Goal: Task Accomplishment & Management: Manage account settings

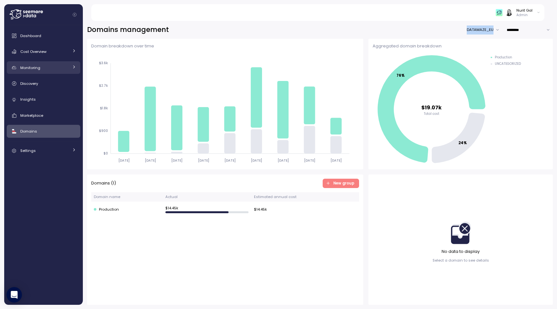
click at [34, 70] on span "Monitoring" at bounding box center [30, 67] width 20 height 5
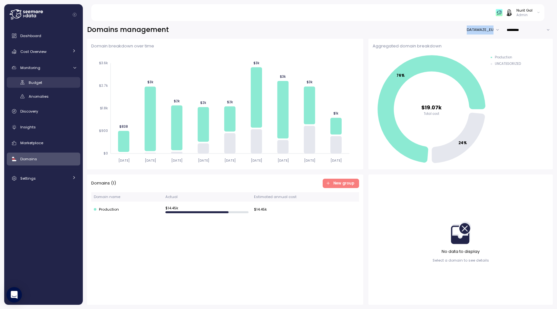
click at [39, 85] on span "Budget" at bounding box center [36, 82] width 14 height 5
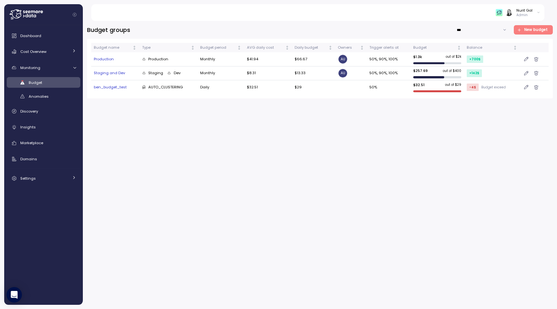
click at [106, 59] on div "Production" at bounding box center [115, 59] width 43 height 6
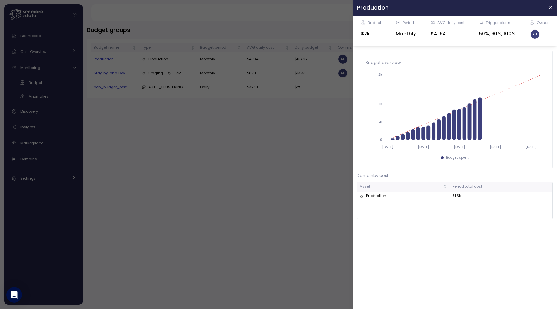
click at [373, 199] on td "Production" at bounding box center [403, 196] width 93 height 9
click at [250, 164] on div at bounding box center [278, 154] width 557 height 309
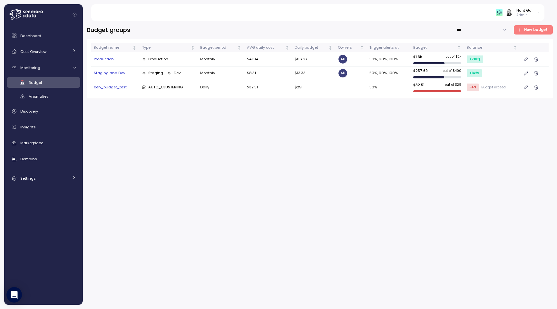
click at [527, 28] on span "New budget" at bounding box center [536, 29] width 24 height 9
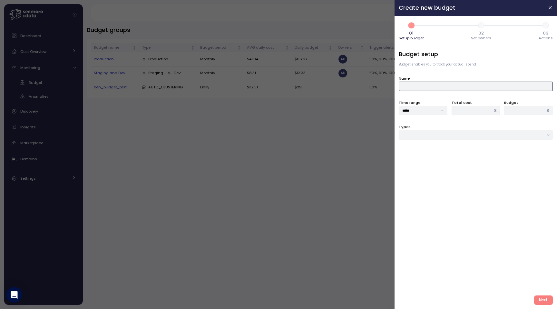
click at [420, 89] on input "Name" at bounding box center [476, 86] width 154 height 9
click at [412, 99] on div "Budget setup Budget enables you to track your actual spend Name Time range ****…" at bounding box center [476, 170] width 154 height 240
click at [444, 134] on input "Types" at bounding box center [476, 134] width 154 height 9
click at [3, 94] on div at bounding box center [278, 154] width 557 height 309
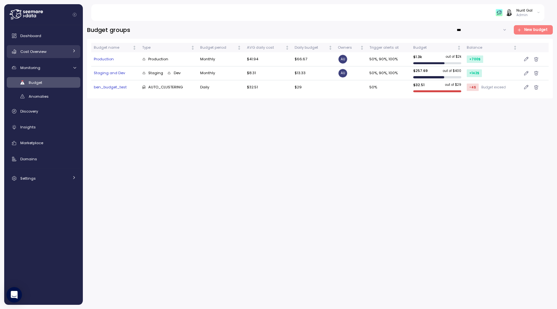
click at [26, 48] on div "Cost Overview" at bounding box center [44, 51] width 48 height 6
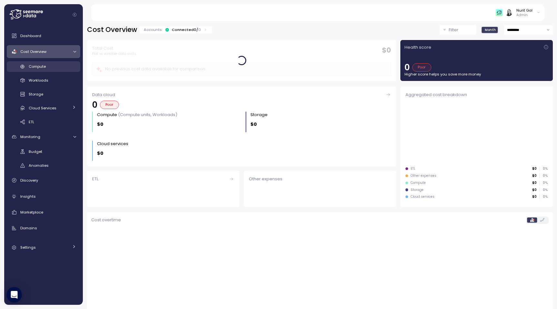
click at [32, 68] on span "Compute" at bounding box center [37, 66] width 17 height 5
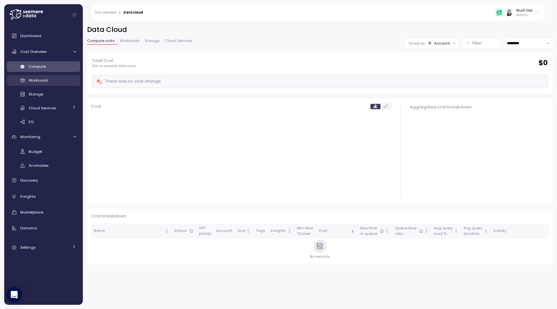
click at [37, 82] on span "Workloads" at bounding box center [39, 80] width 20 height 5
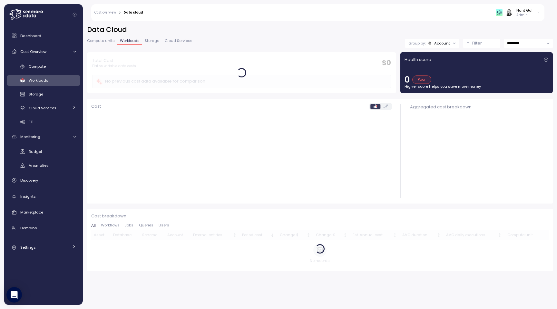
click at [23, 72] on div "Compute Workloads Storage Cloud Services Clustering columns Pipes AI Services S…" at bounding box center [44, 94] width 74 height 66
click at [25, 70] on link "Compute" at bounding box center [44, 66] width 74 height 11
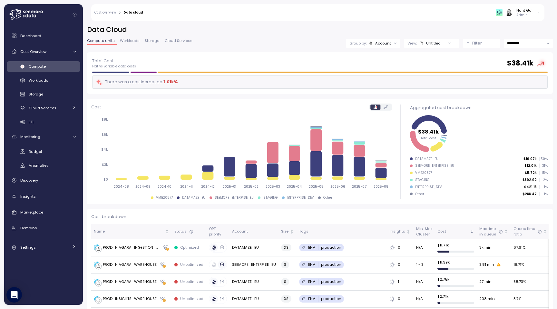
click at [468, 44] on button "Filter" at bounding box center [482, 43] width 37 height 9
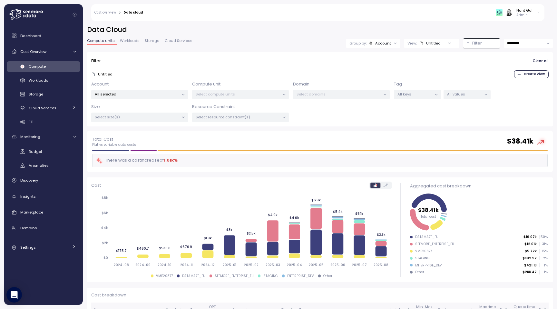
click at [413, 95] on p "All keys" at bounding box center [415, 94] width 35 height 5
click at [470, 95] on p "All values" at bounding box center [464, 94] width 35 height 5
click at [414, 95] on p "All keys" at bounding box center [415, 94] width 35 height 5
click at [456, 92] on p "All values" at bounding box center [464, 94] width 35 height 5
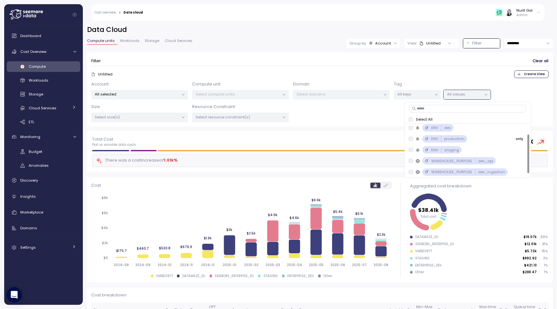
scroll to position [14, 0]
